Goal: Use online tool/utility: Utilize a website feature to perform a specific function

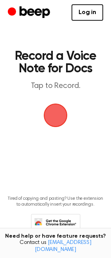
click at [58, 110] on span "button" at bounding box center [55, 115] width 33 height 33
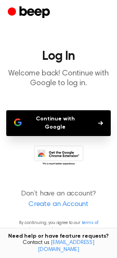
click at [59, 114] on button "Continue with Google" at bounding box center [58, 123] width 105 height 26
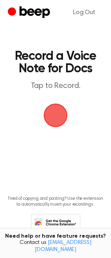
click at [48, 120] on span "button" at bounding box center [55, 115] width 36 height 36
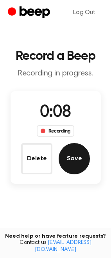
click at [75, 161] on button "Save" at bounding box center [74, 158] width 31 height 31
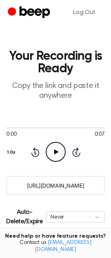
click at [58, 151] on icon "Play Audio" at bounding box center [56, 152] width 20 height 20
